Goal: Information Seeking & Learning: Understand process/instructions

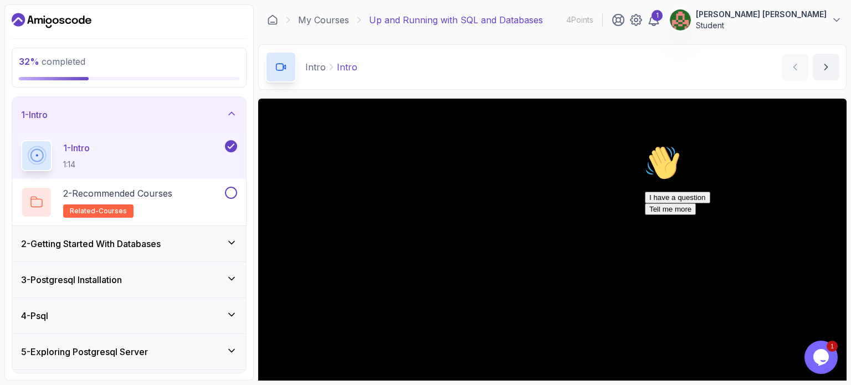
click at [215, 160] on div "1 - Intro 1:14" at bounding box center [122, 155] width 202 height 31
click at [230, 111] on icon at bounding box center [231, 113] width 11 height 11
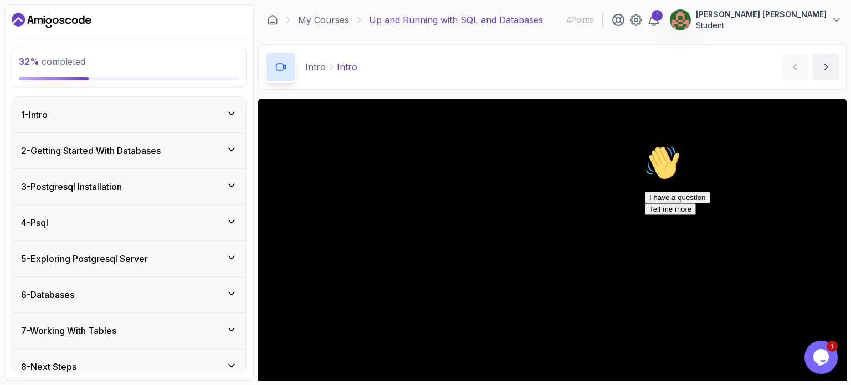
click at [230, 111] on icon at bounding box center [231, 113] width 11 height 11
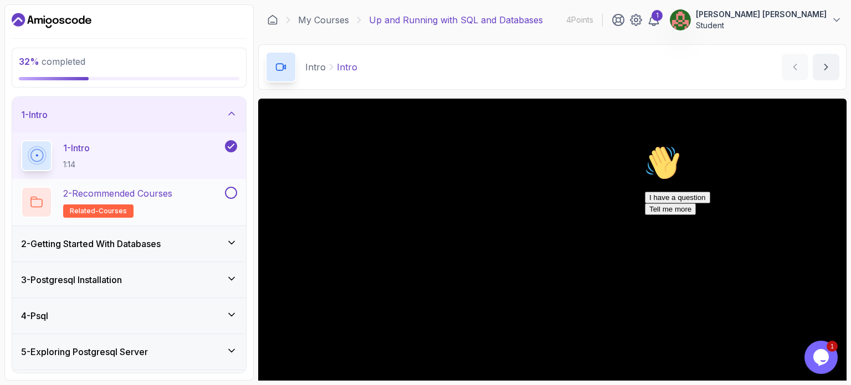
click at [236, 196] on button at bounding box center [231, 193] width 12 height 12
click at [151, 240] on h3 "2 - Getting Started With Databases" at bounding box center [91, 243] width 140 height 13
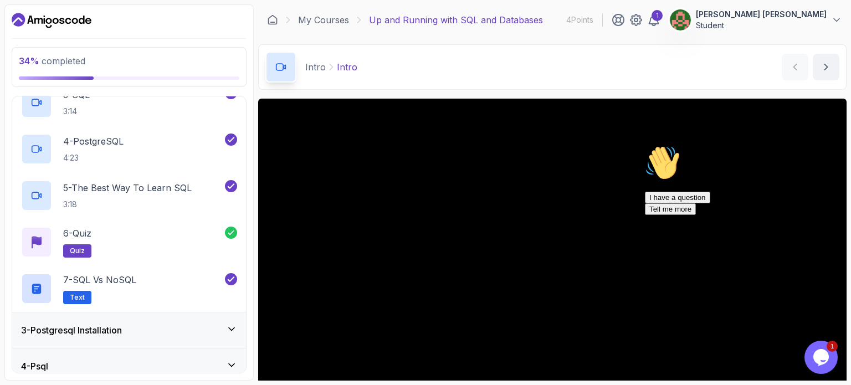
scroll to position [184, 0]
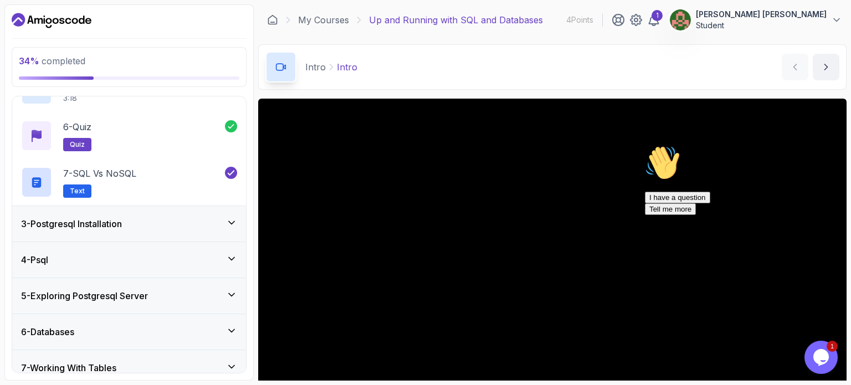
click at [157, 230] on div "3 - Postgresql Installation" at bounding box center [129, 223] width 234 height 35
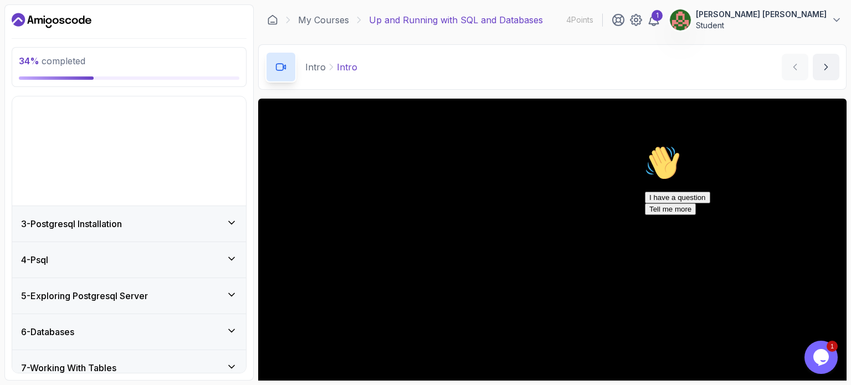
scroll to position [10, 0]
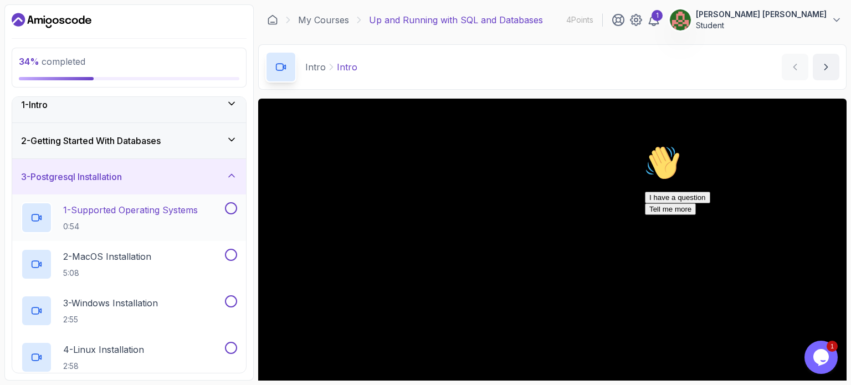
click at [168, 212] on p "1 - Supported Operating Systems" at bounding box center [130, 209] width 135 height 13
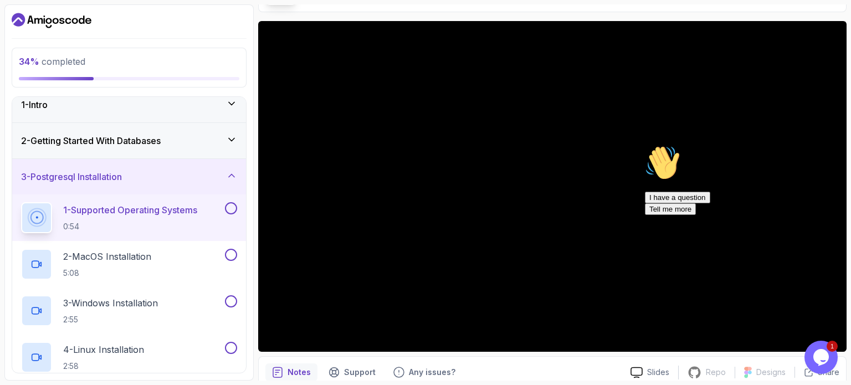
scroll to position [84, 0]
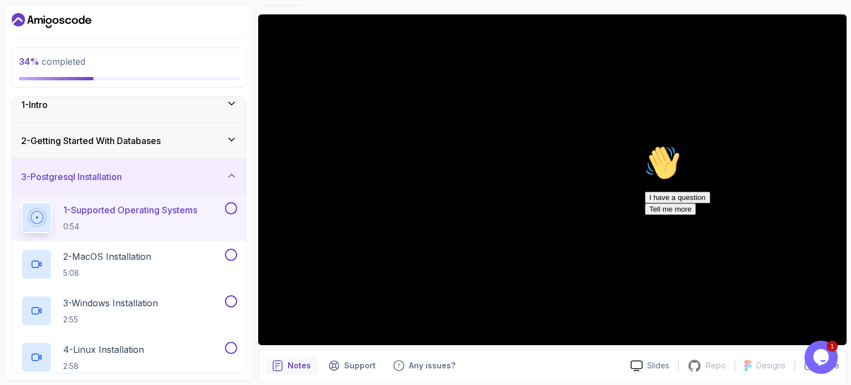
click at [821, 349] on icon "$i18n('chat', 'chat_widget')" at bounding box center [821, 357] width 16 height 17
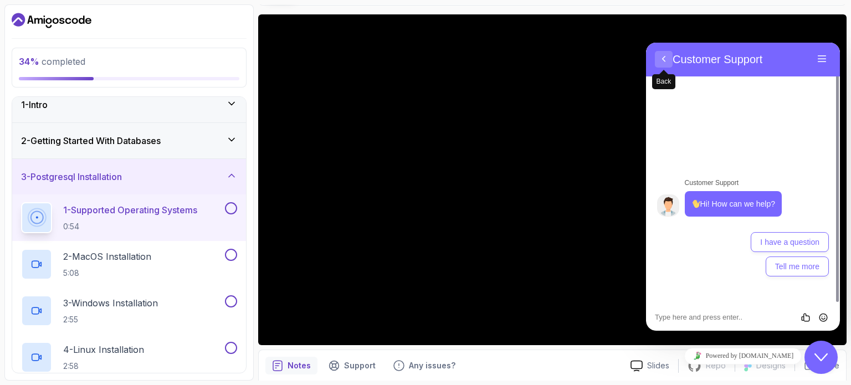
click at [664, 61] on button "Back" at bounding box center [664, 59] width 18 height 17
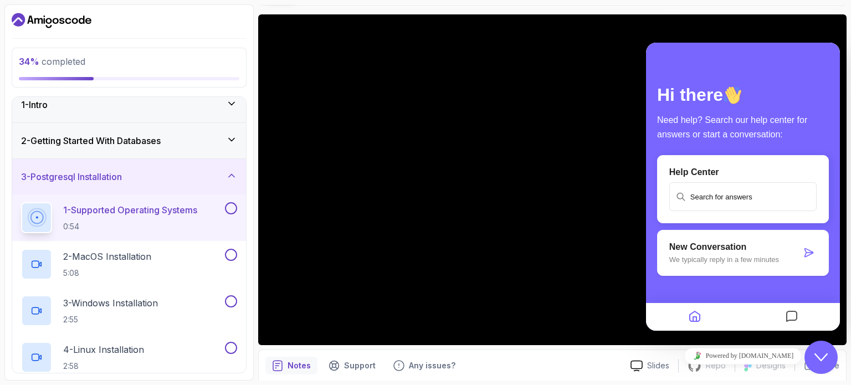
click at [822, 362] on icon "Close Chat This icon closes the chat window." at bounding box center [820, 357] width 13 height 13
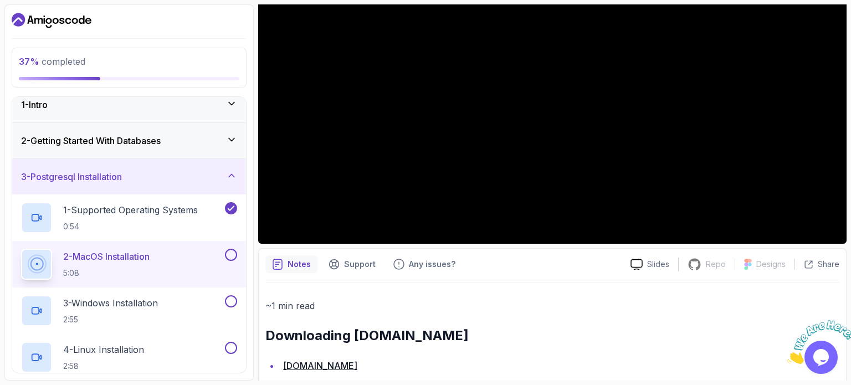
scroll to position [187, 0]
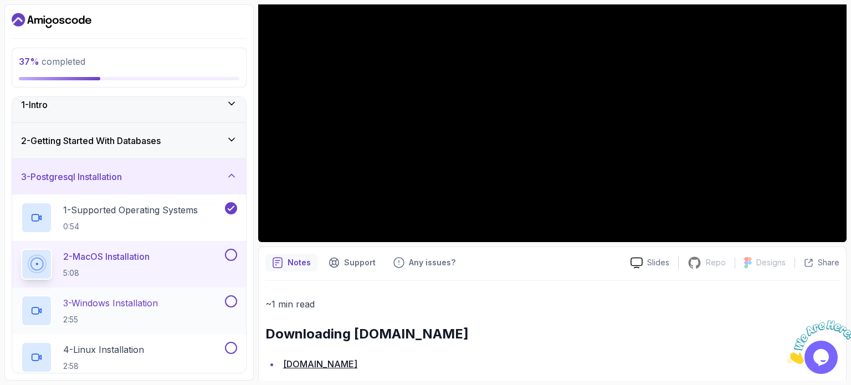
click at [175, 295] on div "3 - Windows Installation 2:55" at bounding box center [122, 310] width 202 height 31
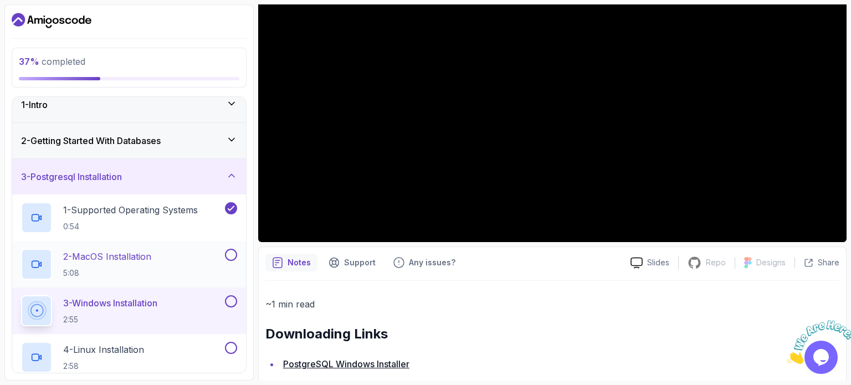
click at [229, 255] on button at bounding box center [231, 255] width 12 height 12
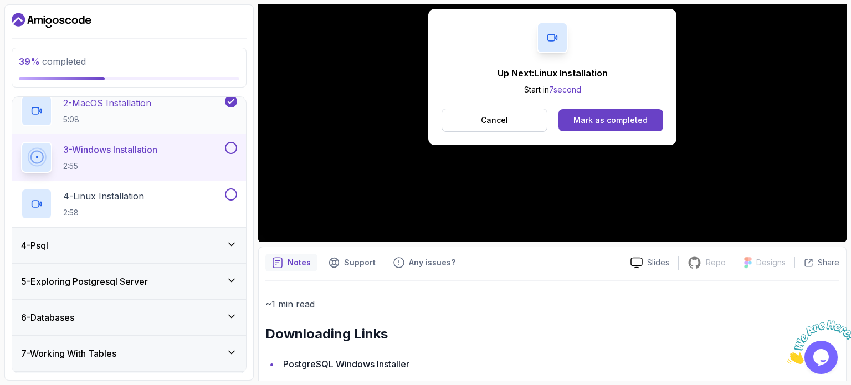
scroll to position [172, 0]
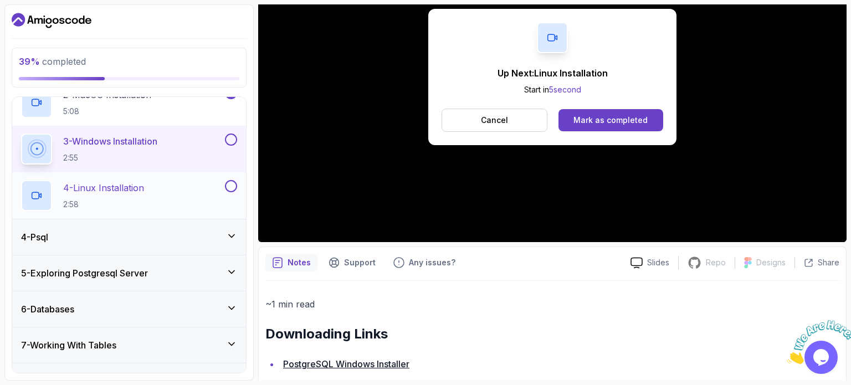
click at [233, 186] on button at bounding box center [231, 186] width 12 height 12
click at [148, 233] on div "4 - Psql" at bounding box center [129, 236] width 216 height 13
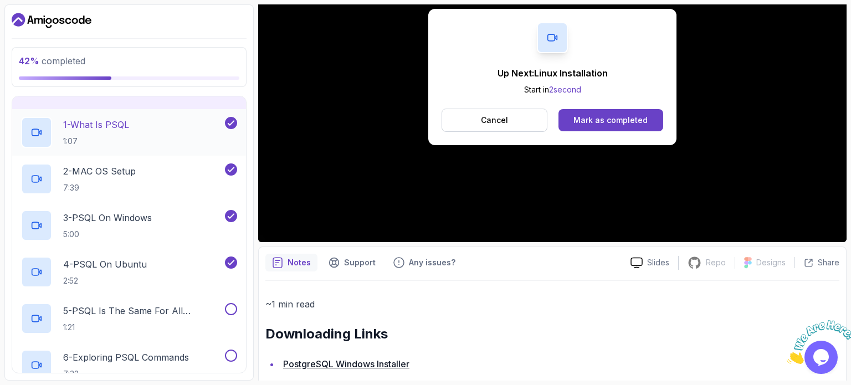
scroll to position [131, 0]
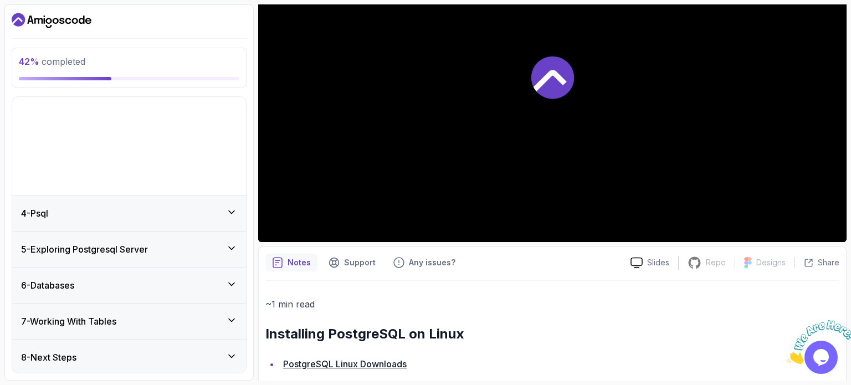
scroll to position [196, 0]
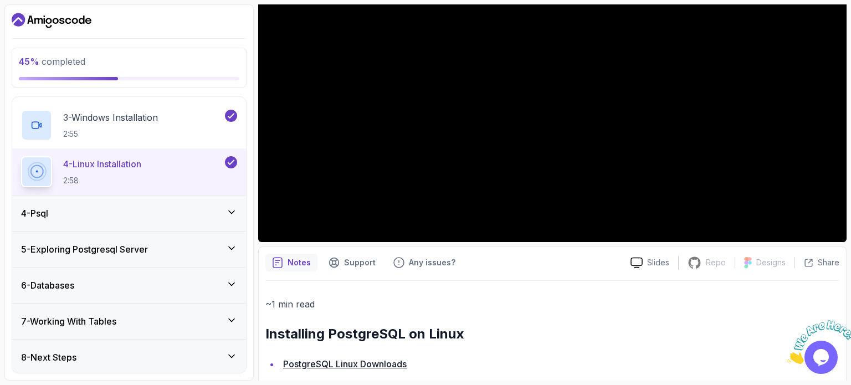
click at [162, 217] on div "4 - Psql" at bounding box center [129, 213] width 216 height 13
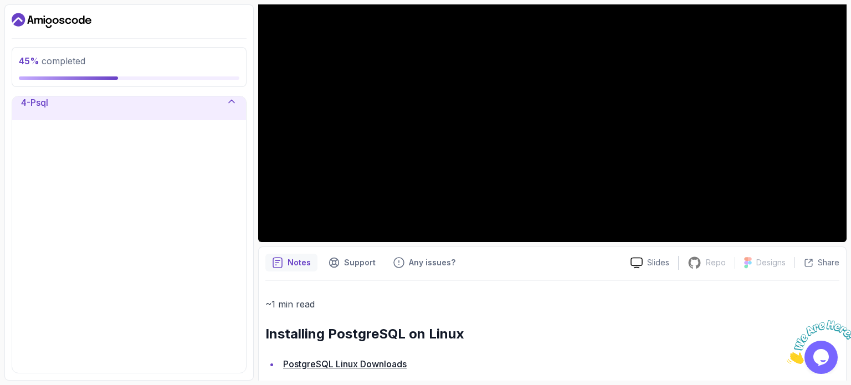
scroll to position [131, 0]
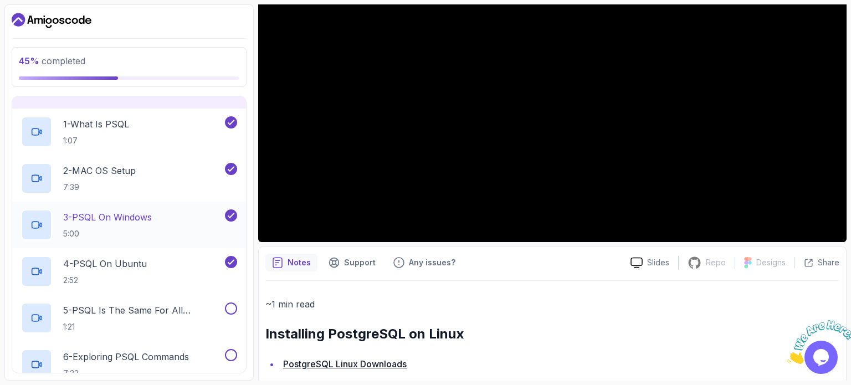
click at [135, 219] on p "3 - PSQL On Windows" at bounding box center [107, 217] width 89 height 13
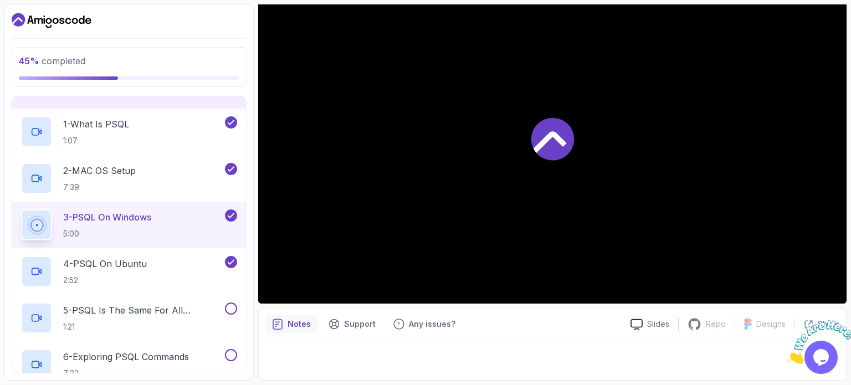
scroll to position [125, 0]
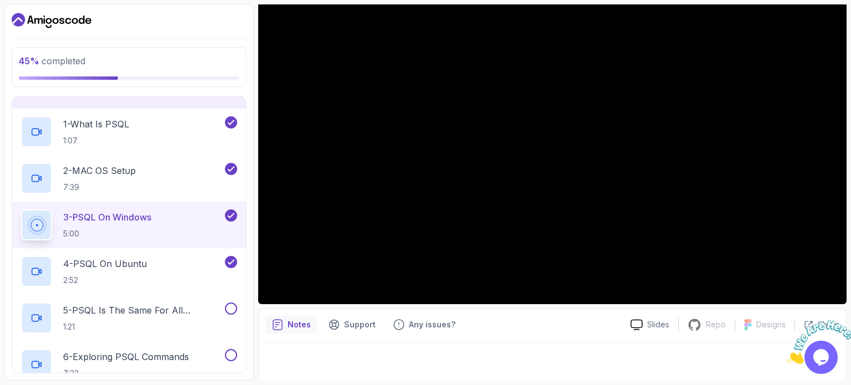
click at [21, 209] on button "3 - PSQL On Windows 5:00" at bounding box center [129, 224] width 216 height 31
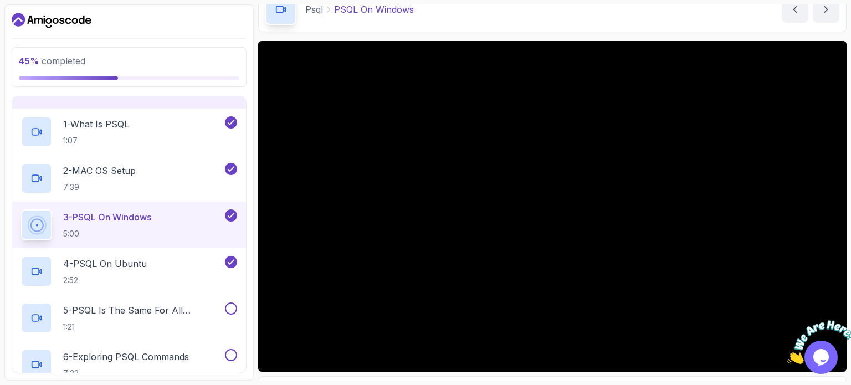
scroll to position [58, 0]
